Goal: Task Accomplishment & Management: Manage account settings

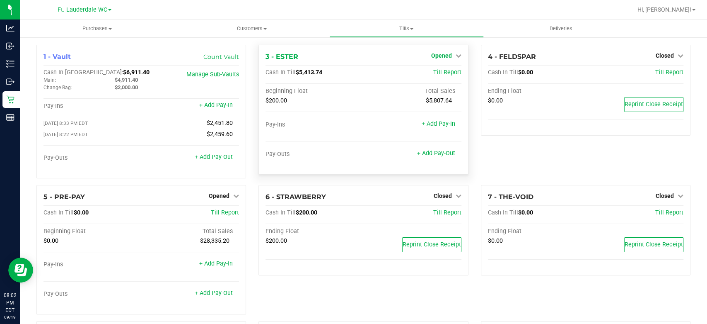
click at [438, 56] on span "Opened" at bounding box center [441, 55] width 21 height 7
click at [436, 70] on link "Close Till" at bounding box center [442, 73] width 22 height 7
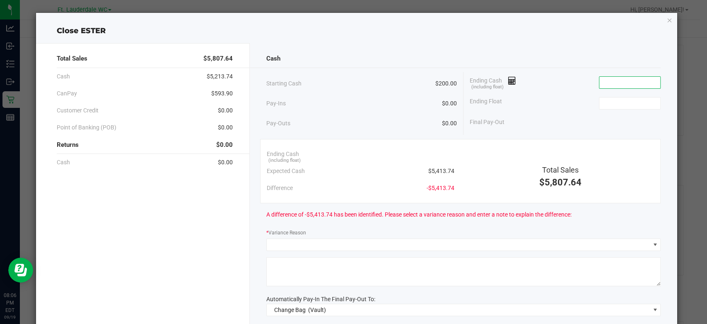
click at [635, 80] on input at bounding box center [630, 83] width 61 height 12
type input "$5,414.75"
click at [622, 106] on input at bounding box center [630, 103] width 61 height 12
type input "$200.00"
click at [542, 105] on div "Ending Float $200.00" at bounding box center [565, 103] width 191 height 21
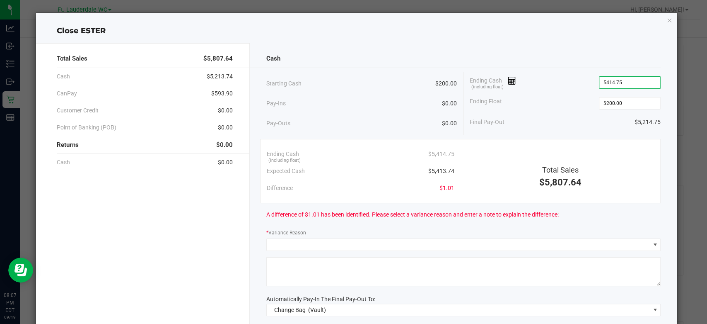
click at [629, 82] on input "5414.75" at bounding box center [630, 83] width 61 height 12
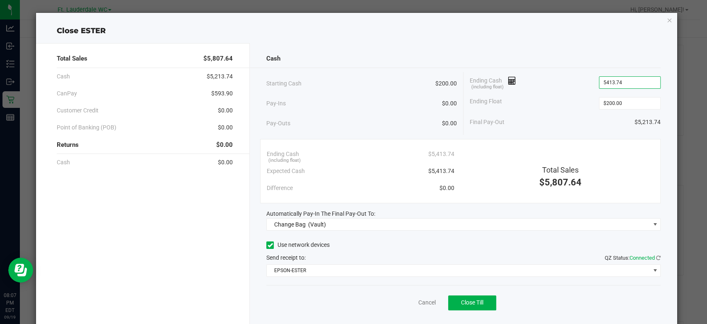
type input "$5,413.74"
click at [563, 107] on div "Ending Float $200.00" at bounding box center [565, 103] width 191 height 21
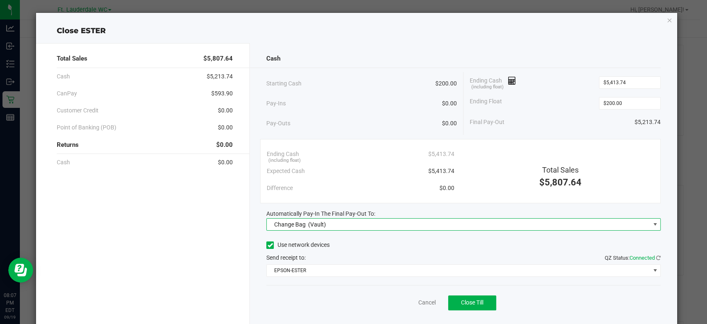
click at [436, 226] on span "Change Bag (Vault)" at bounding box center [458, 224] width 383 height 12
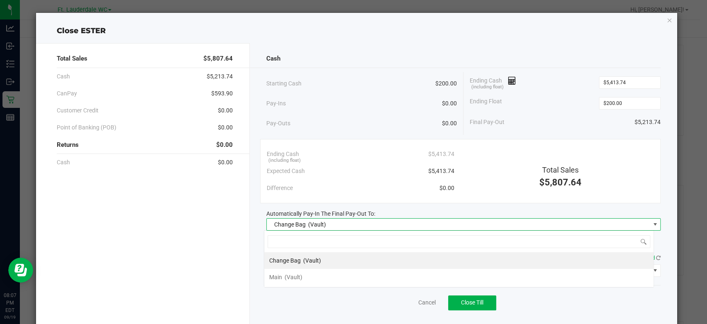
scroll to position [12, 390]
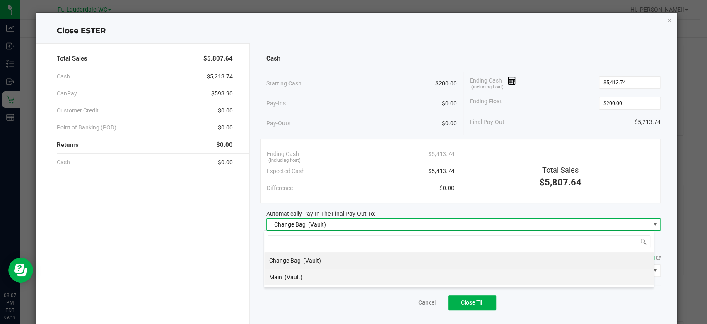
click at [332, 272] on li "Main (Vault)" at bounding box center [459, 277] width 390 height 17
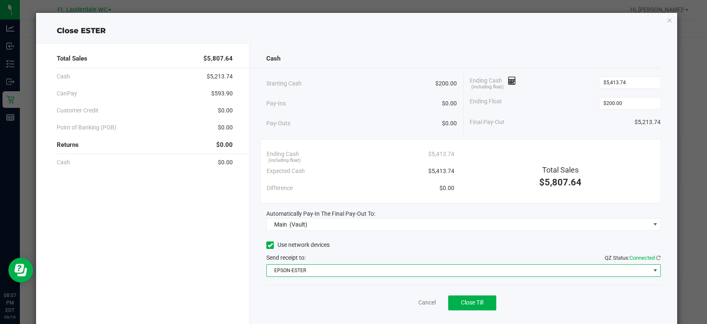
click at [400, 275] on span "EPSON-ESTER" at bounding box center [458, 270] width 383 height 12
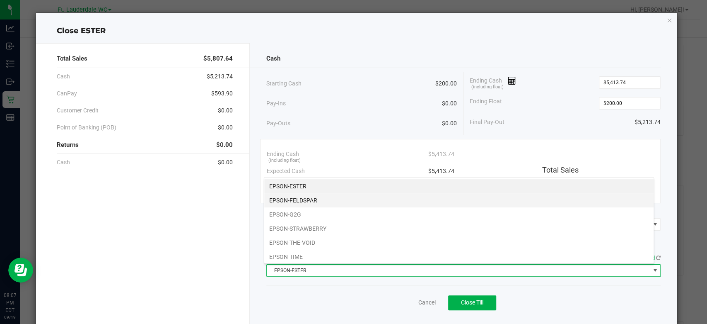
click at [312, 201] on li "EPSON-FELDSPAR" at bounding box center [459, 200] width 390 height 14
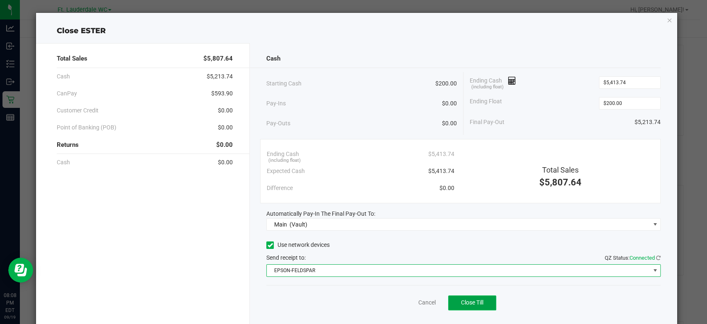
click at [471, 301] on span "Close Till" at bounding box center [472, 302] width 22 height 7
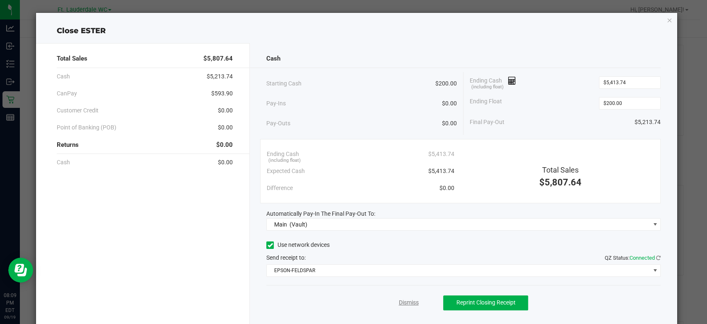
click at [399, 302] on link "Dismiss" at bounding box center [409, 302] width 20 height 9
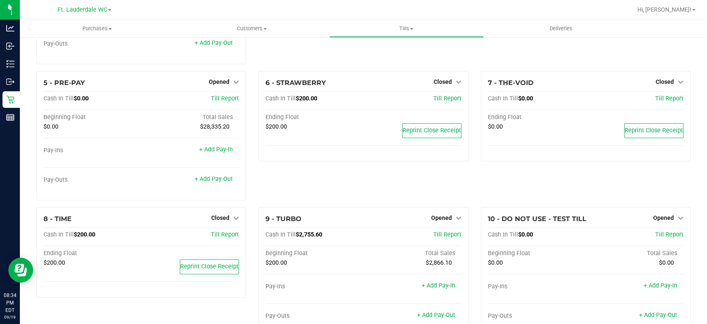
scroll to position [237, 0]
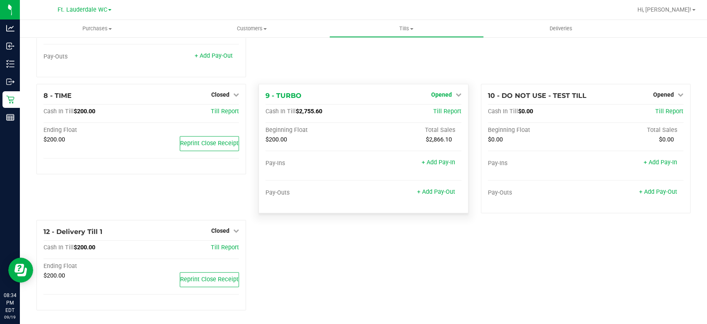
click at [456, 94] on icon at bounding box center [459, 95] width 6 height 6
click at [451, 110] on div "Close Till" at bounding box center [442, 111] width 61 height 10
click at [438, 109] on link "Close Till" at bounding box center [442, 111] width 22 height 7
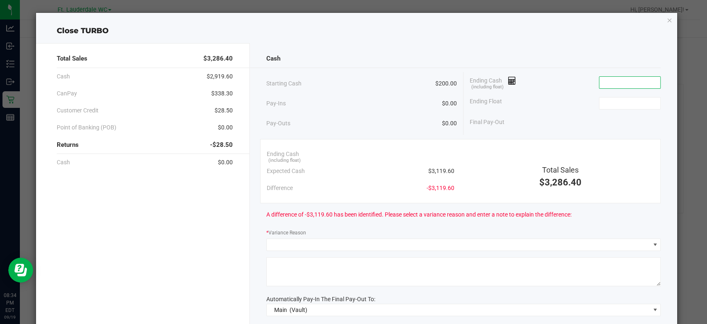
click at [619, 77] on input at bounding box center [630, 83] width 61 height 12
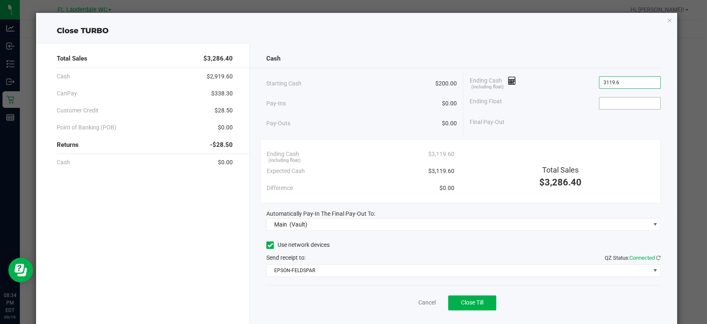
type input "$3,119.60"
click at [627, 99] on input at bounding box center [630, 103] width 61 height 12
type input "$200.00"
click at [550, 100] on div "Ending Float $200.00" at bounding box center [565, 103] width 191 height 21
click at [471, 297] on button "Close Till" at bounding box center [472, 302] width 48 height 15
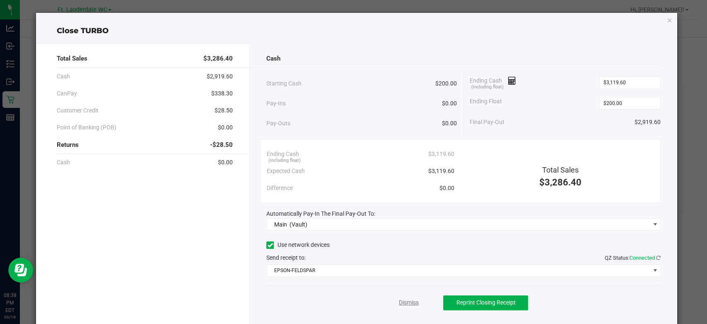
click at [399, 300] on link "Dismiss" at bounding box center [409, 302] width 20 height 9
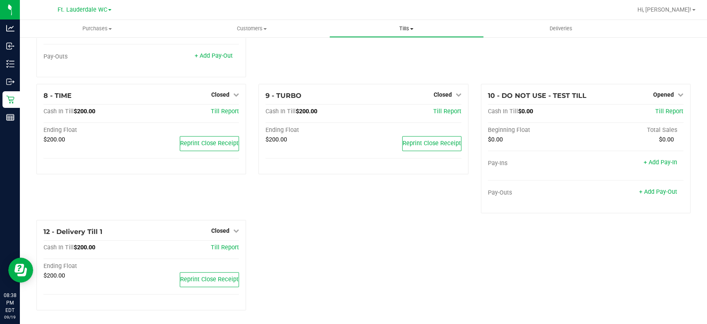
click at [413, 29] on span at bounding box center [411, 29] width 3 height 2
click at [394, 57] on span "Reconcile e-payments" at bounding box center [370, 59] width 82 height 7
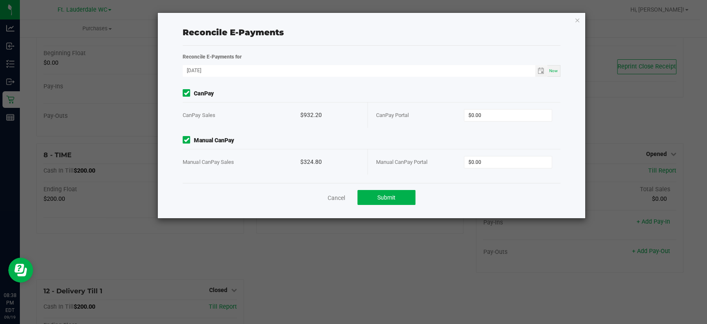
scroll to position [237, 0]
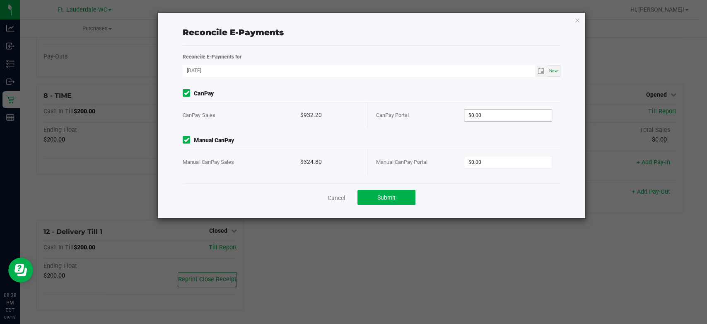
type input "0"
click at [491, 109] on input "0" at bounding box center [508, 115] width 87 height 12
type input "$932.20"
click at [484, 159] on input "0" at bounding box center [508, 162] width 87 height 12
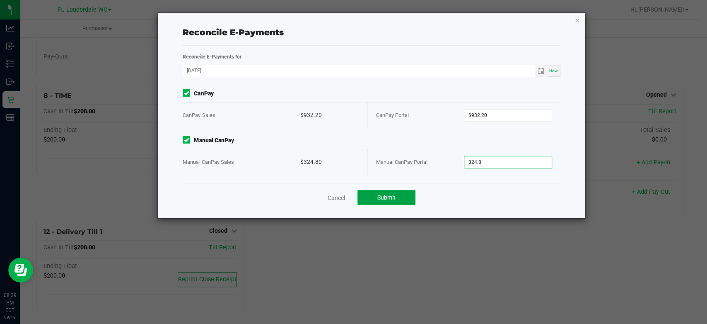
type input "$324.80"
click at [406, 197] on button "Submit" at bounding box center [387, 197] width 58 height 15
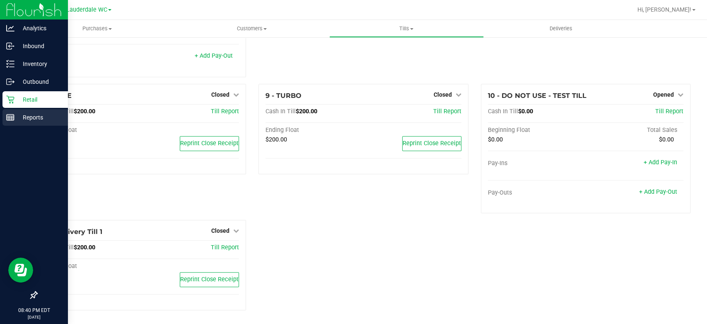
click at [24, 124] on div "Reports" at bounding box center [34, 117] width 65 height 17
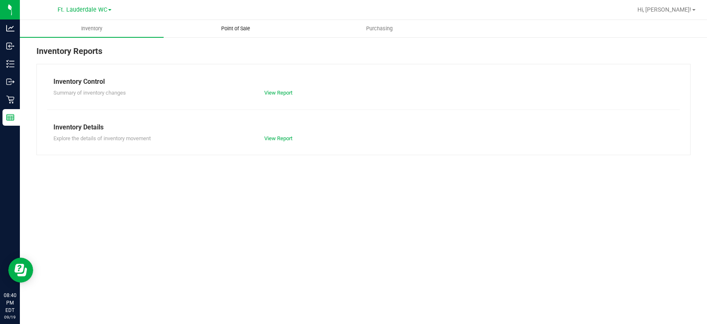
click at [235, 29] on span "Point of Sale" at bounding box center [235, 28] width 51 height 7
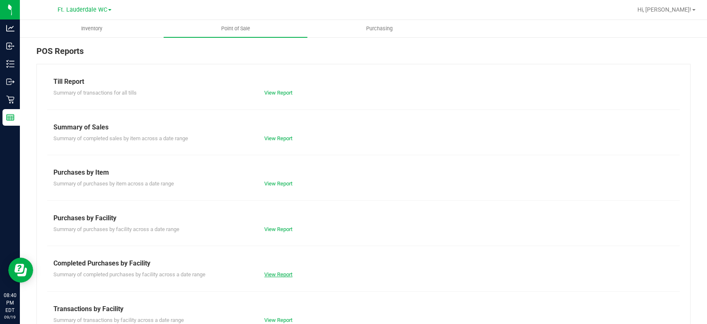
click at [269, 271] on link "View Report" at bounding box center [278, 274] width 28 height 6
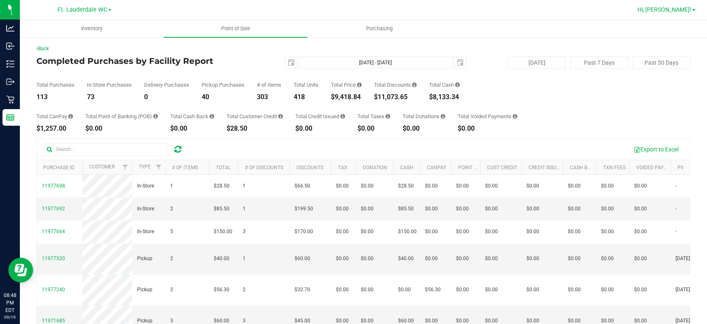
click at [670, 9] on span "Hi, [PERSON_NAME]!" at bounding box center [665, 9] width 54 height 7
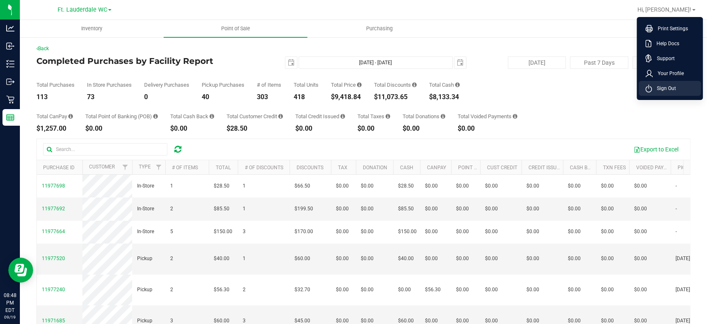
click at [668, 85] on span "Sign Out" at bounding box center [664, 88] width 24 height 8
